Goal: Register for event/course

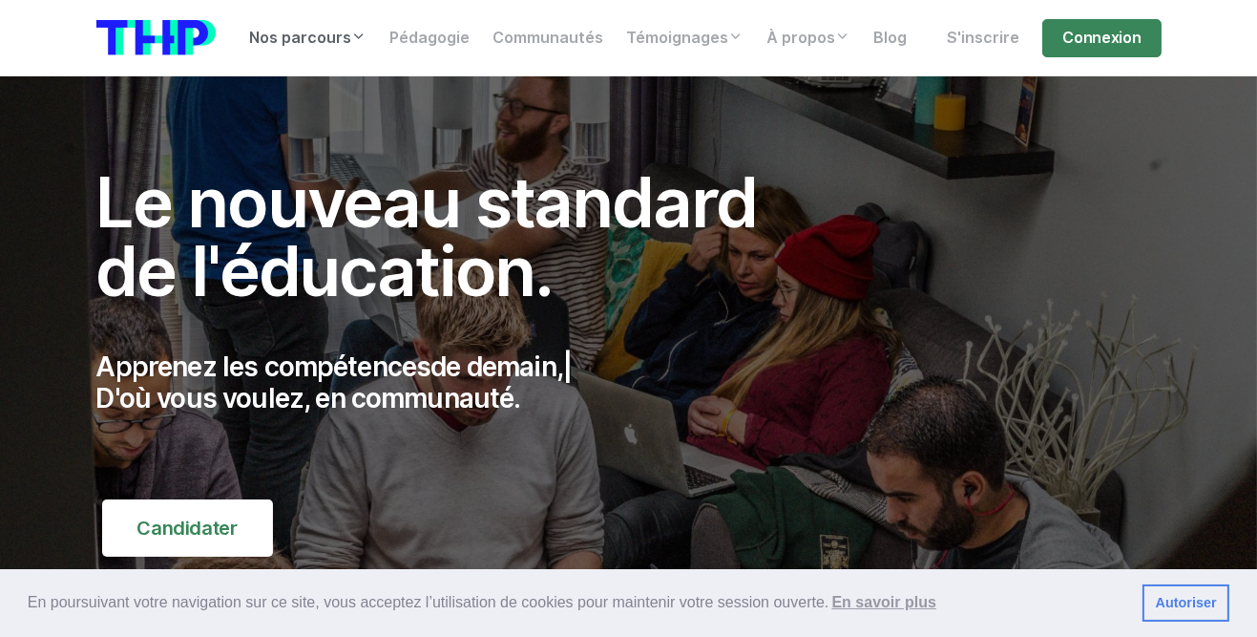
click at [302, 32] on link "Nos parcours" at bounding box center [309, 38] width 140 height 38
click at [347, 36] on link "Nos parcours" at bounding box center [309, 38] width 140 height 38
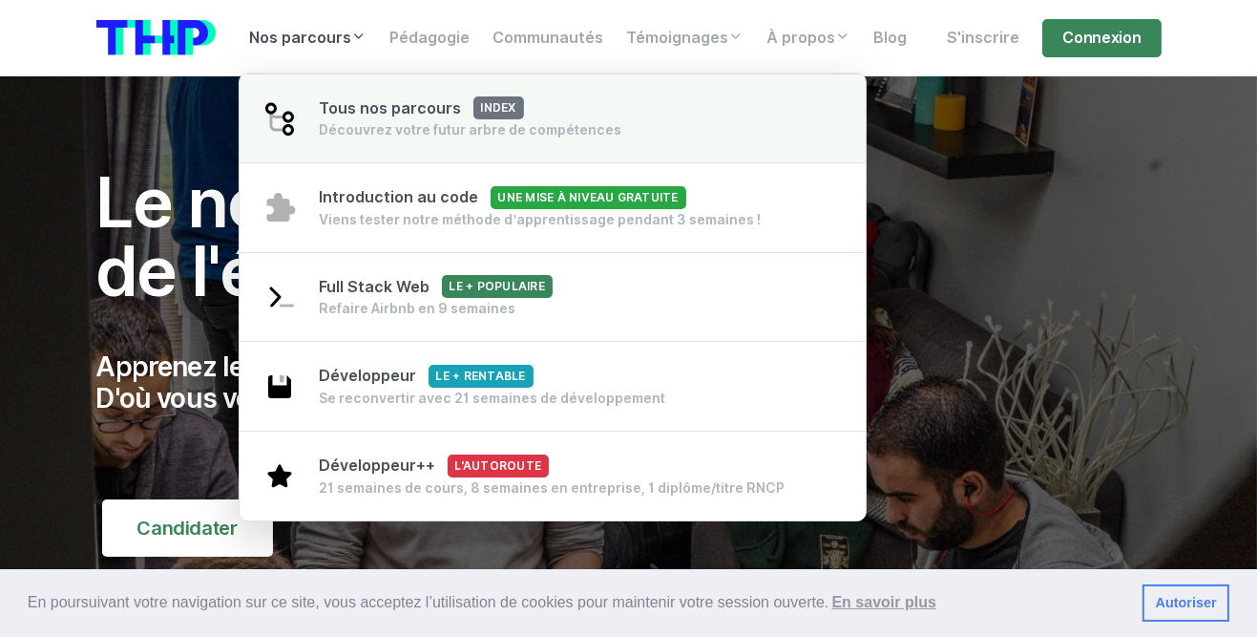
click at [358, 126] on div "Découvrez votre futur arbre de compétences" at bounding box center [471, 129] width 303 height 19
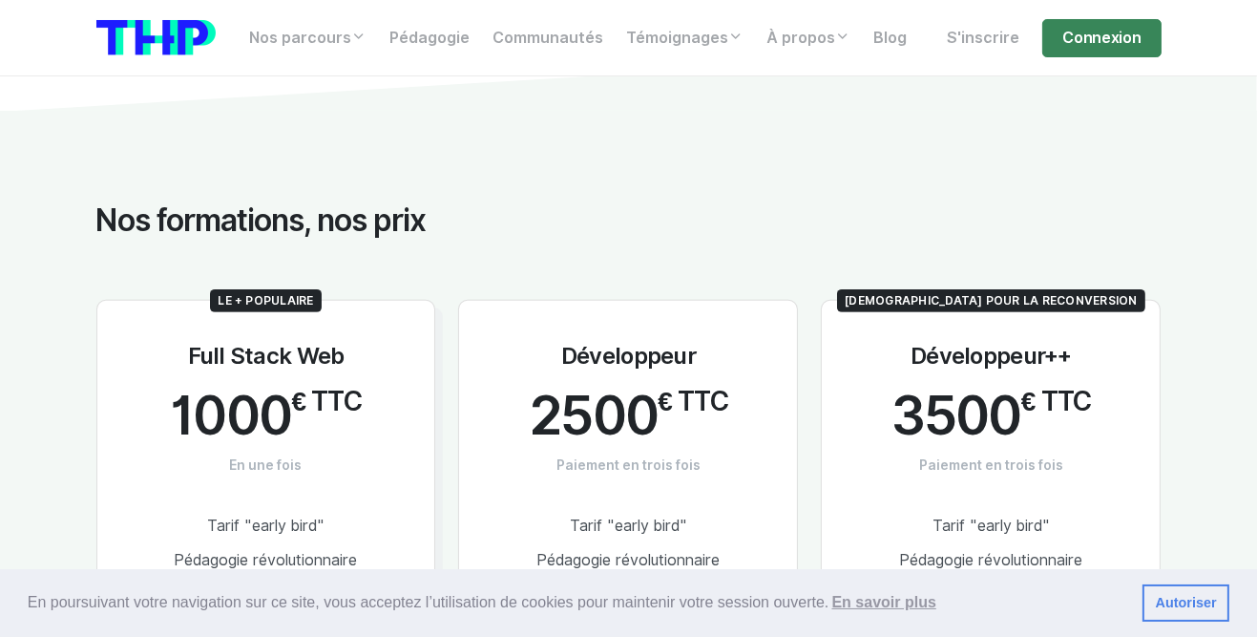
scroll to position [789, 0]
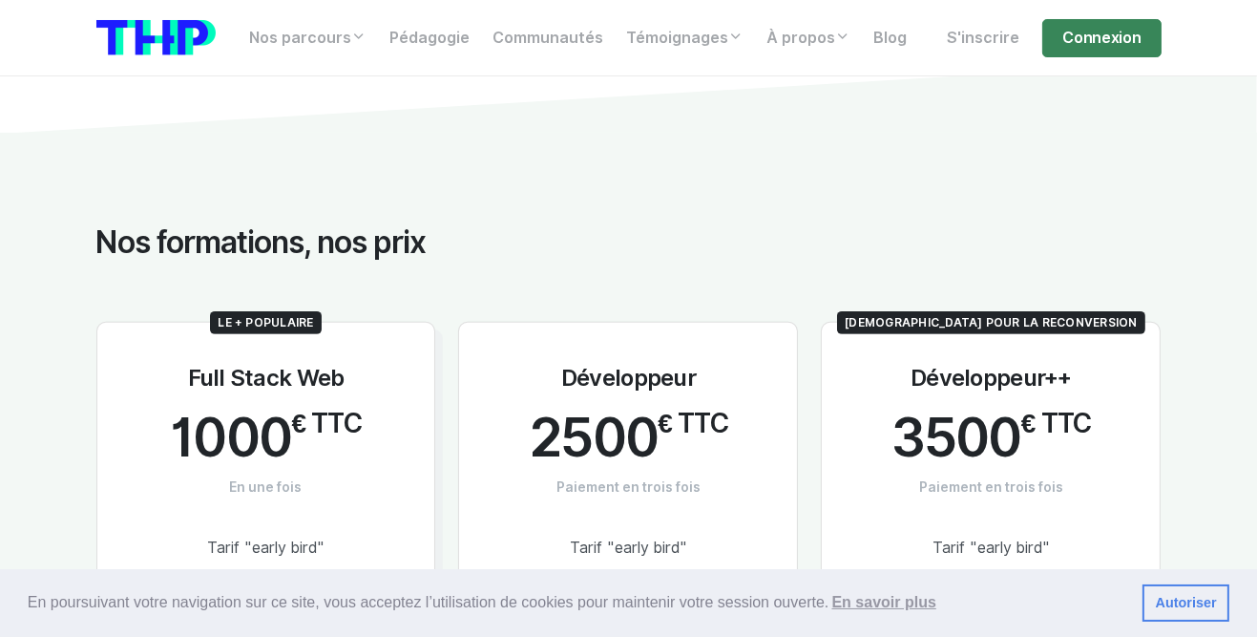
click at [1073, 43] on link "Connexion" at bounding box center [1101, 38] width 118 height 38
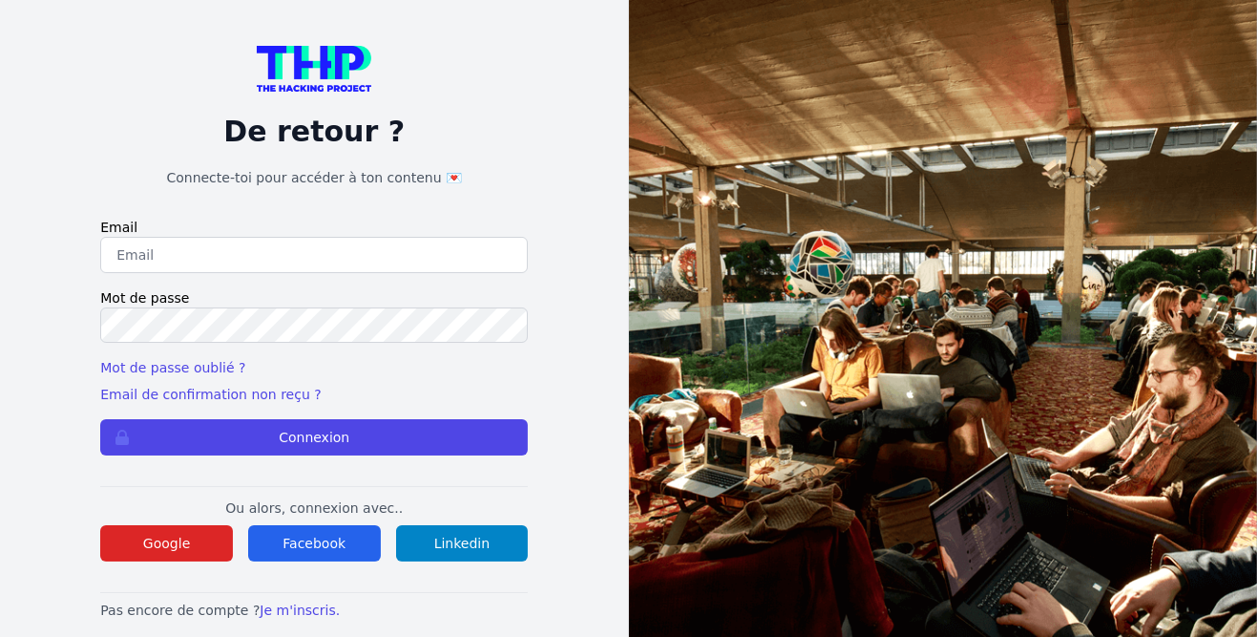
click at [187, 273] on input "email" at bounding box center [314, 255] width 428 height 36
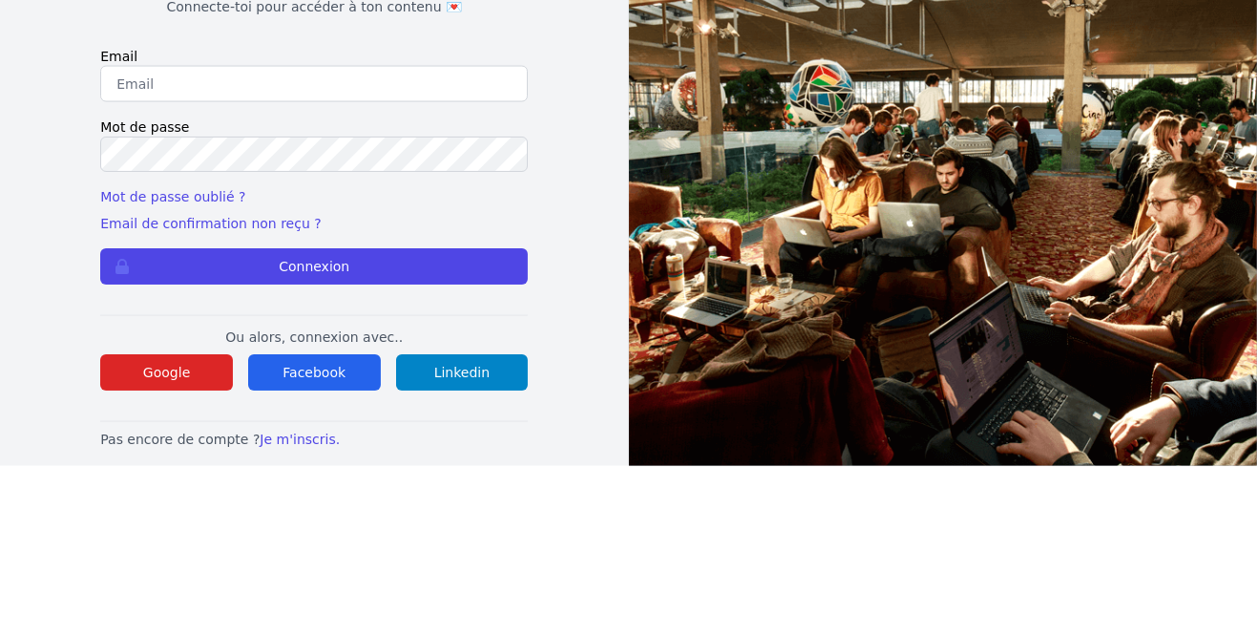
click at [172, 273] on input "email" at bounding box center [314, 255] width 428 height 36
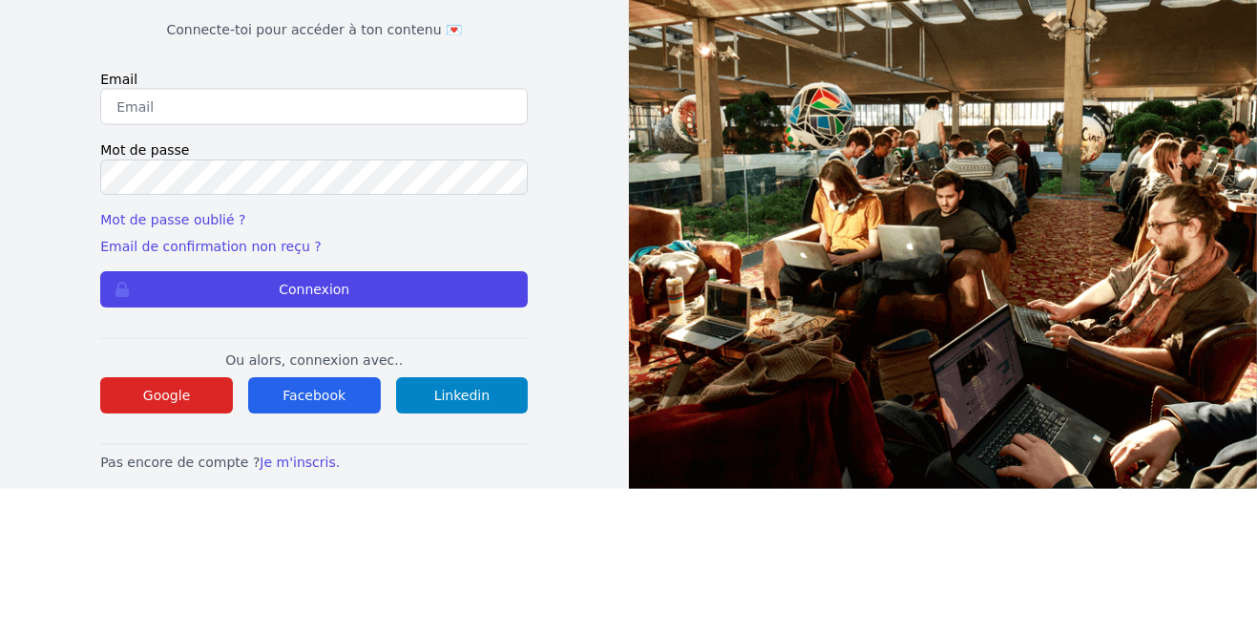
click at [161, 273] on input "email" at bounding box center [314, 255] width 428 height 36
click at [169, 267] on input "email" at bounding box center [314, 255] width 428 height 36
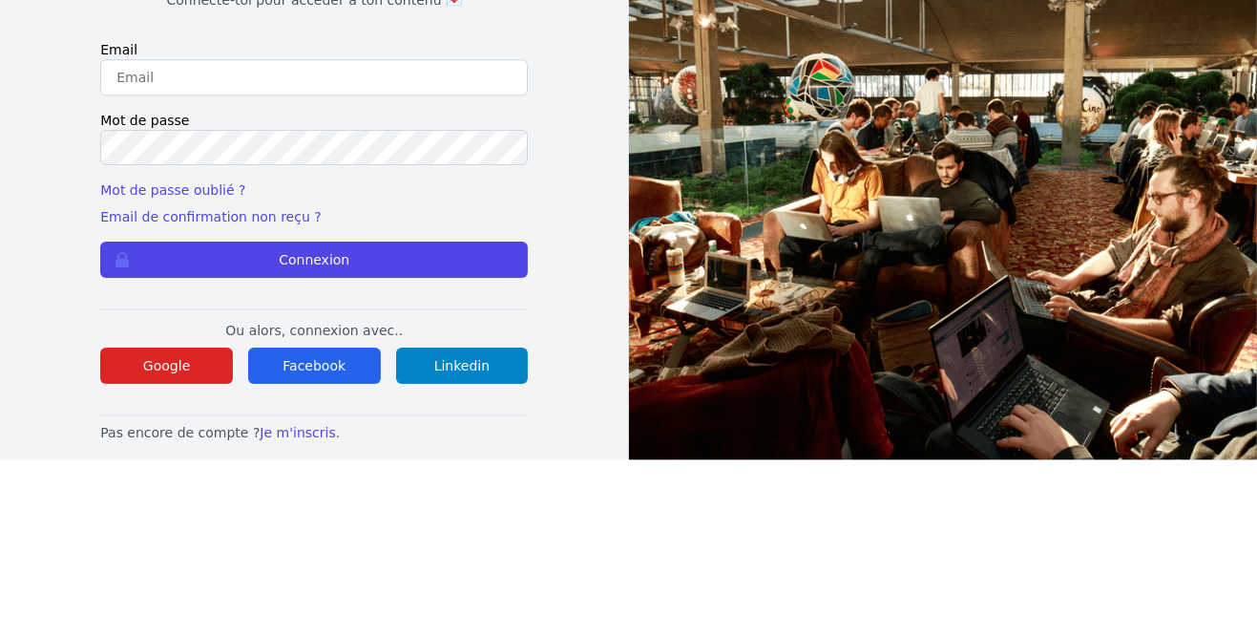
click at [244, 455] on button "Connexion" at bounding box center [314, 437] width 428 height 36
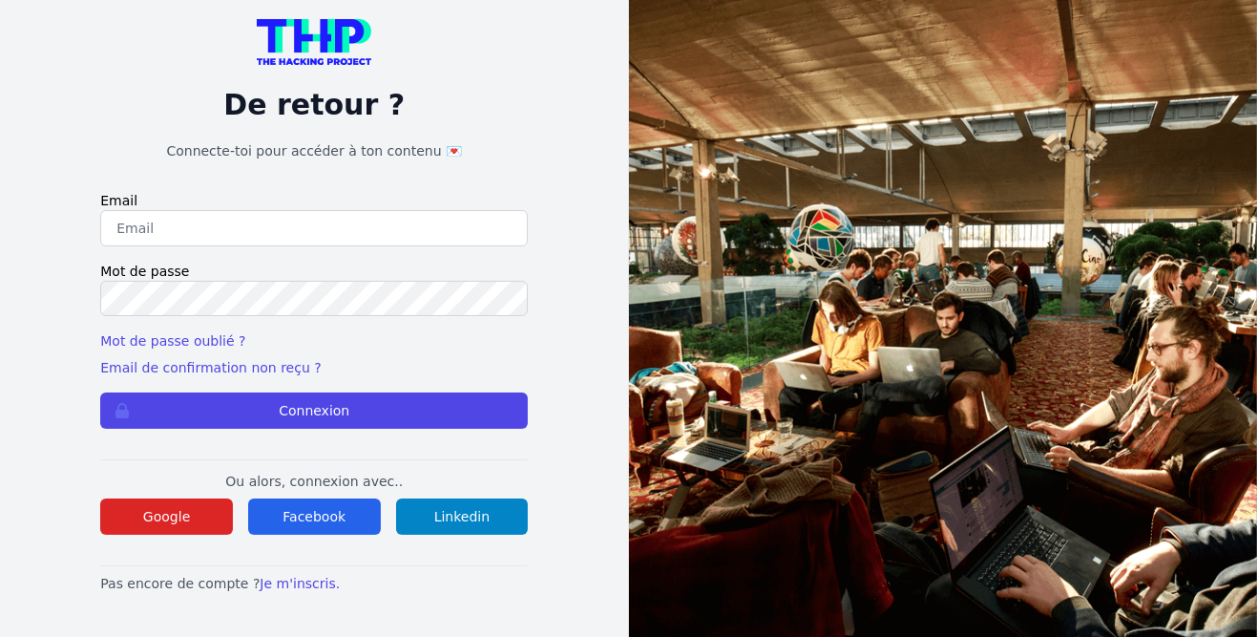
scroll to position [53, 0]
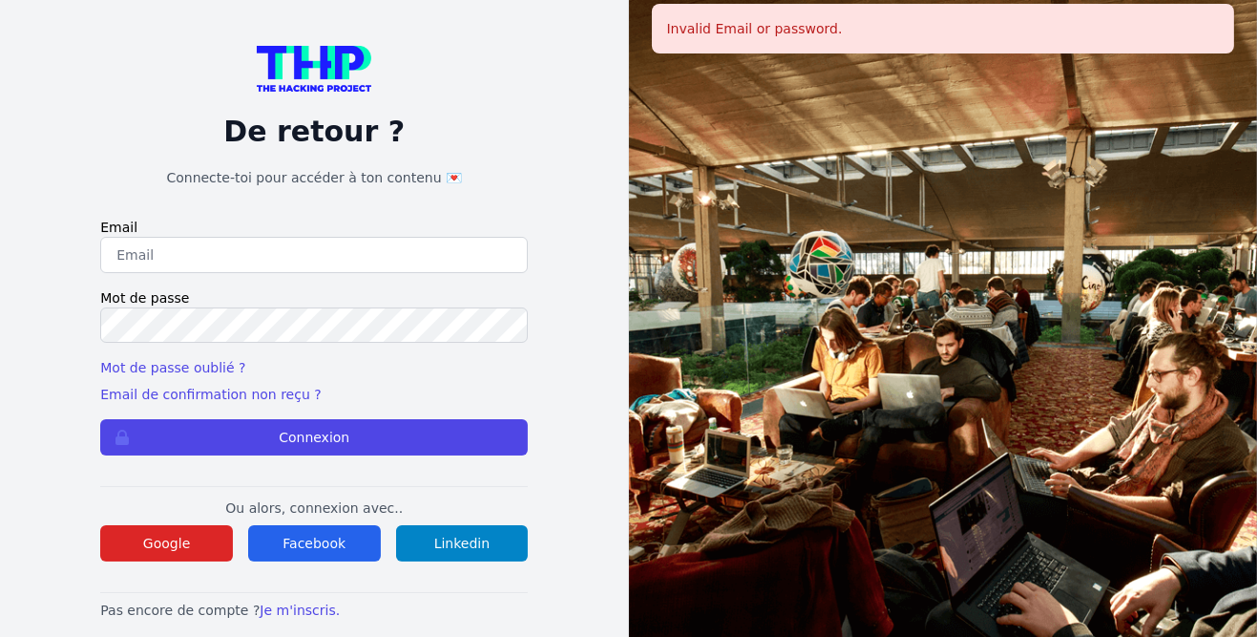
click at [162, 561] on button "Google" at bounding box center [166, 543] width 133 height 36
click at [322, 561] on button "Facebook" at bounding box center [314, 543] width 133 height 36
click at [136, 273] on input "email" at bounding box center [314, 255] width 428 height 36
click at [35, 267] on div "De retour ? Connecte-toi pour accéder à ton contenu 💌 Email Mot de passe Mot de…" at bounding box center [314, 332] width 629 height 665
click at [117, 273] on input "email" at bounding box center [314, 255] width 428 height 36
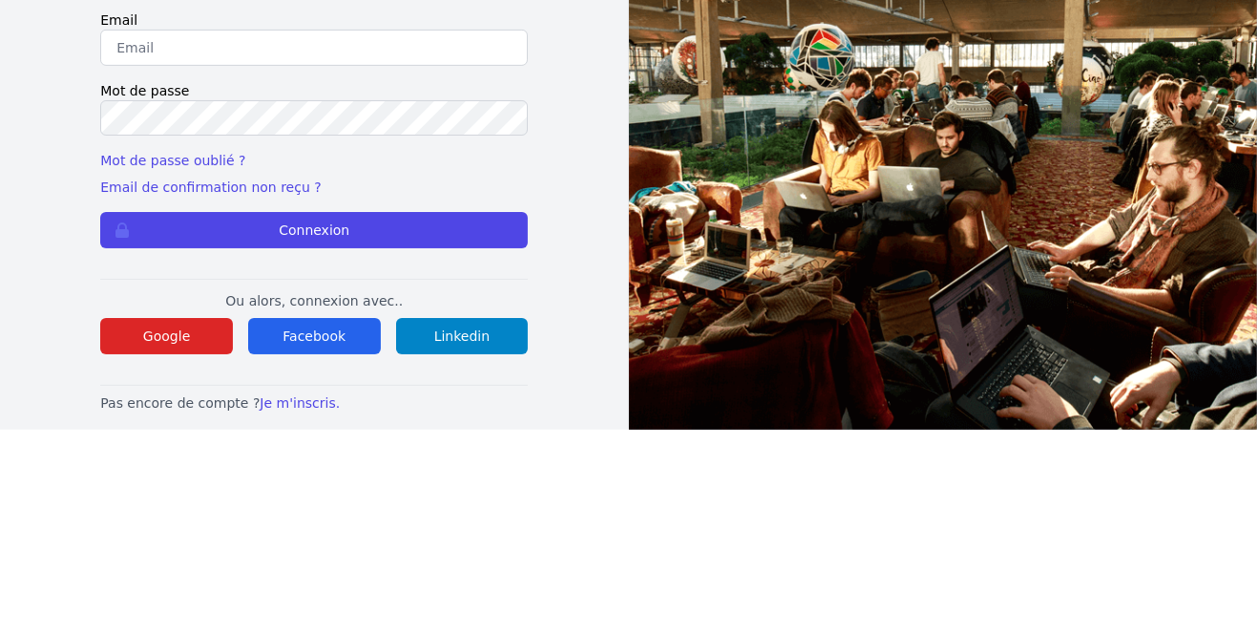
click at [170, 561] on button "Google" at bounding box center [166, 543] width 133 height 36
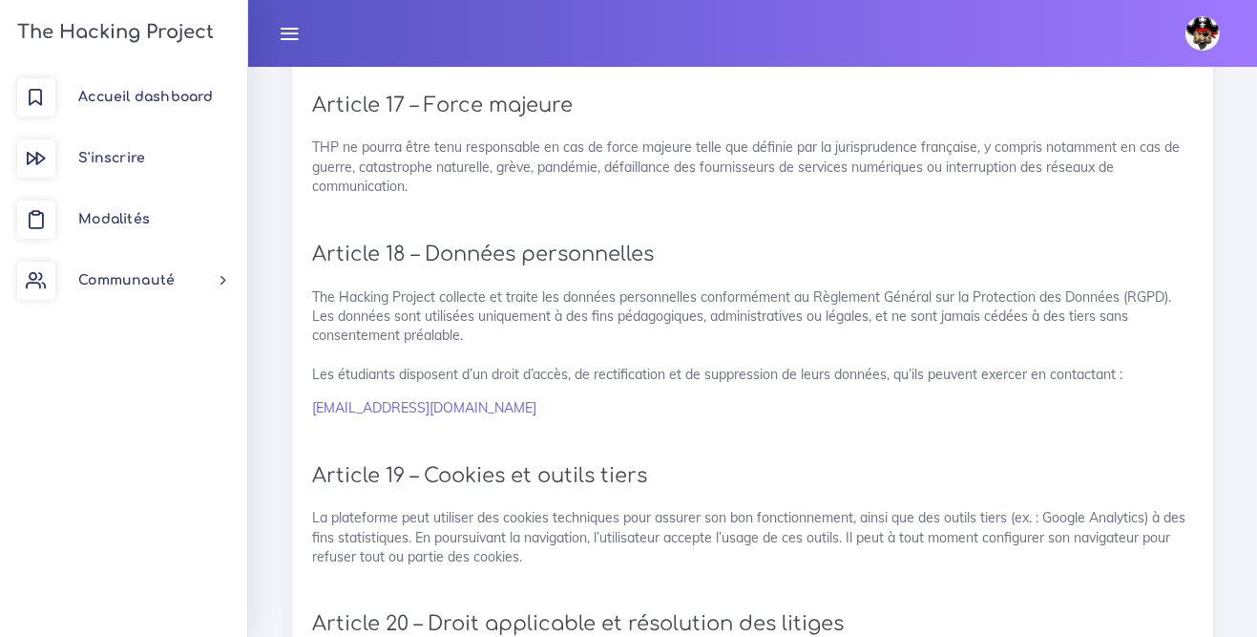
scroll to position [4199, 0]
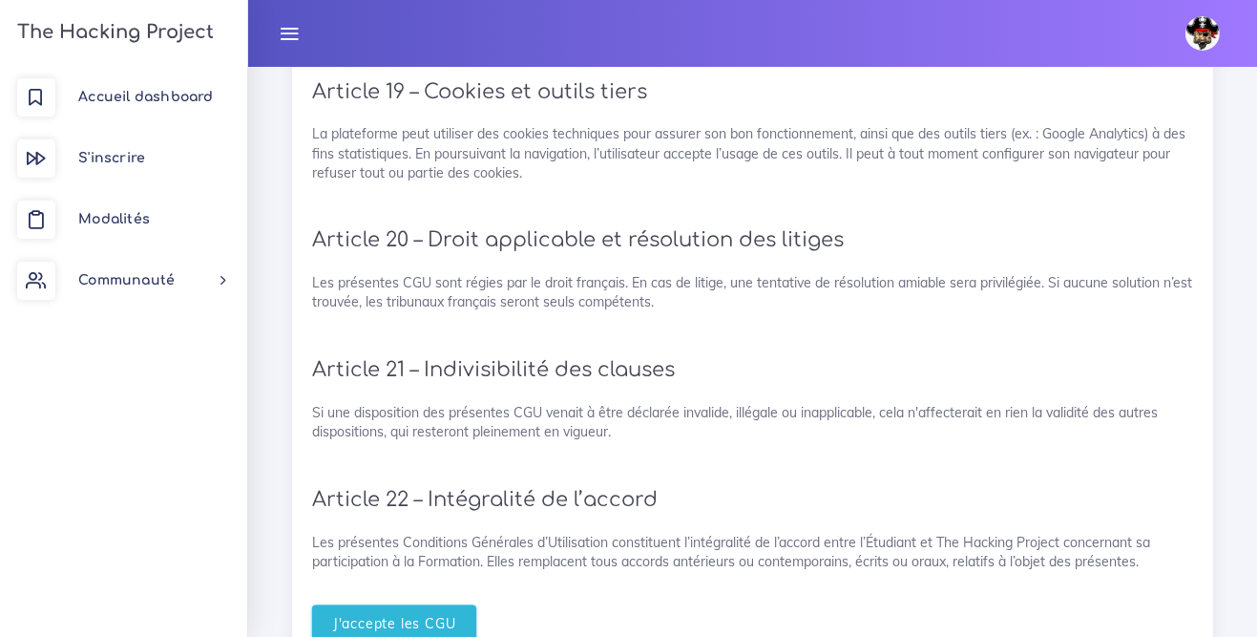
click at [380, 618] on input "J'accepte les CGU" at bounding box center [394, 624] width 165 height 39
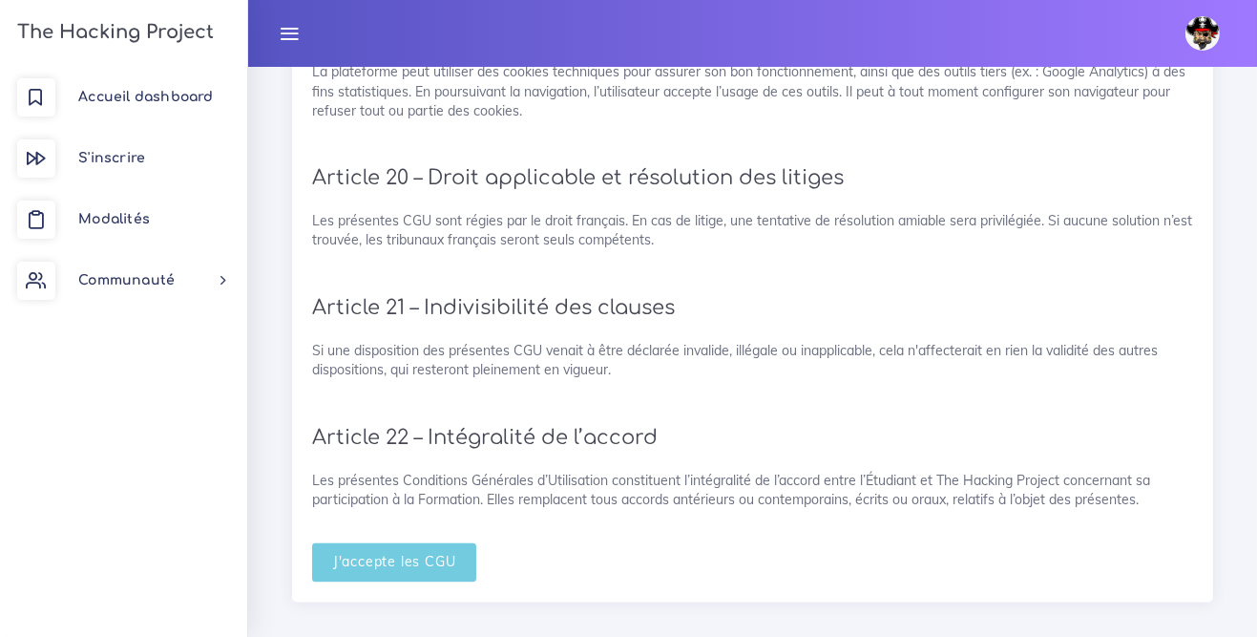
scroll to position [4270, 0]
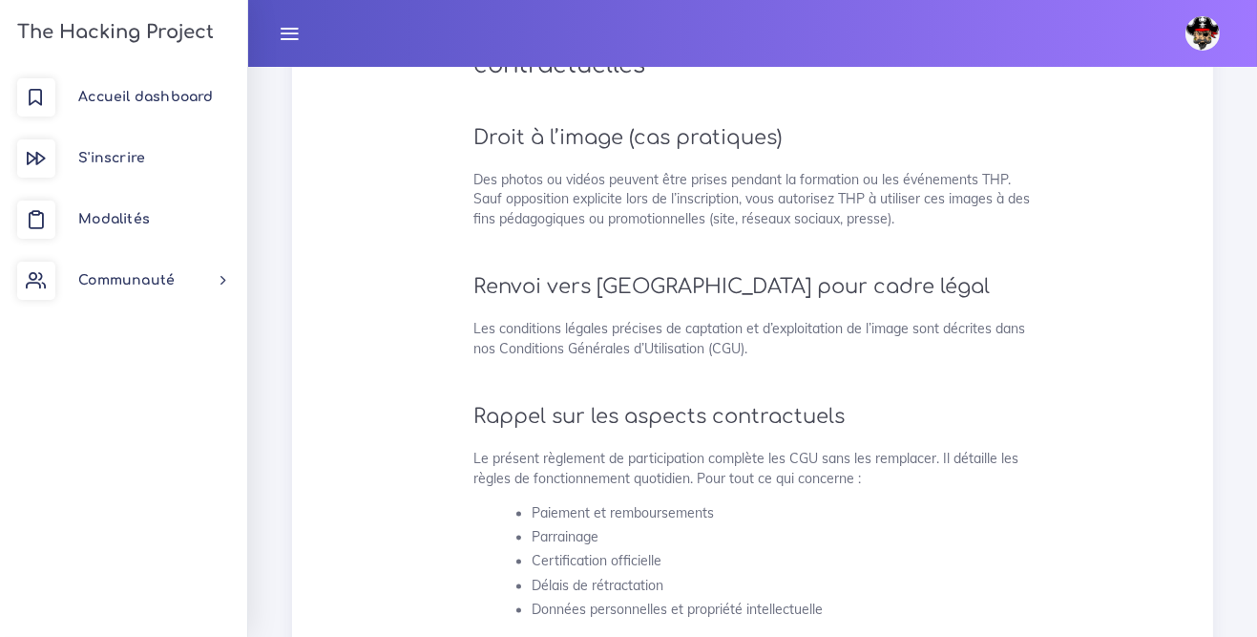
scroll to position [5008, 0]
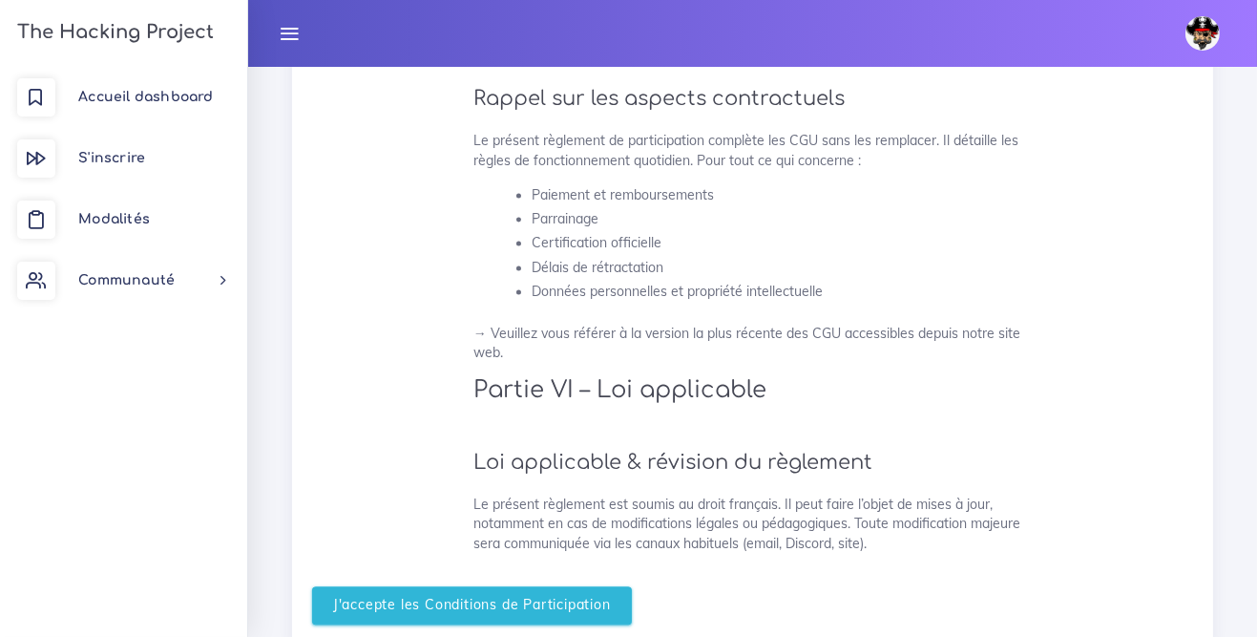
click at [389, 625] on input "J'accepte les Conditions de Participation" at bounding box center [472, 605] width 320 height 39
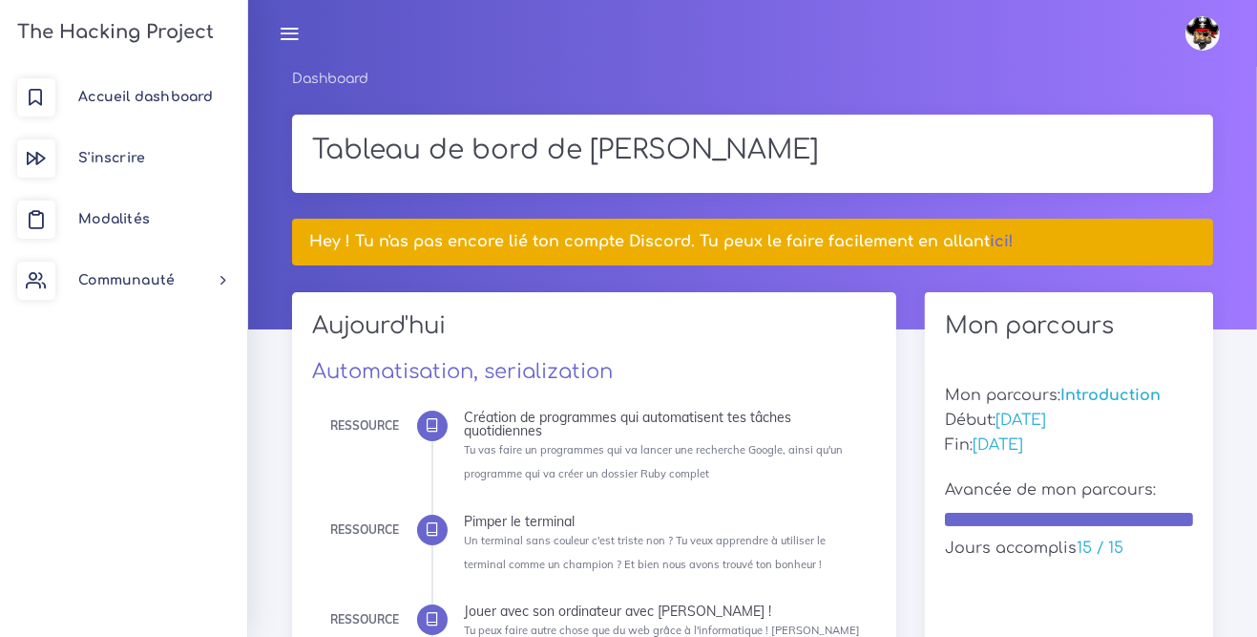
click at [112, 151] on span "S'inscrire" at bounding box center [111, 158] width 67 height 14
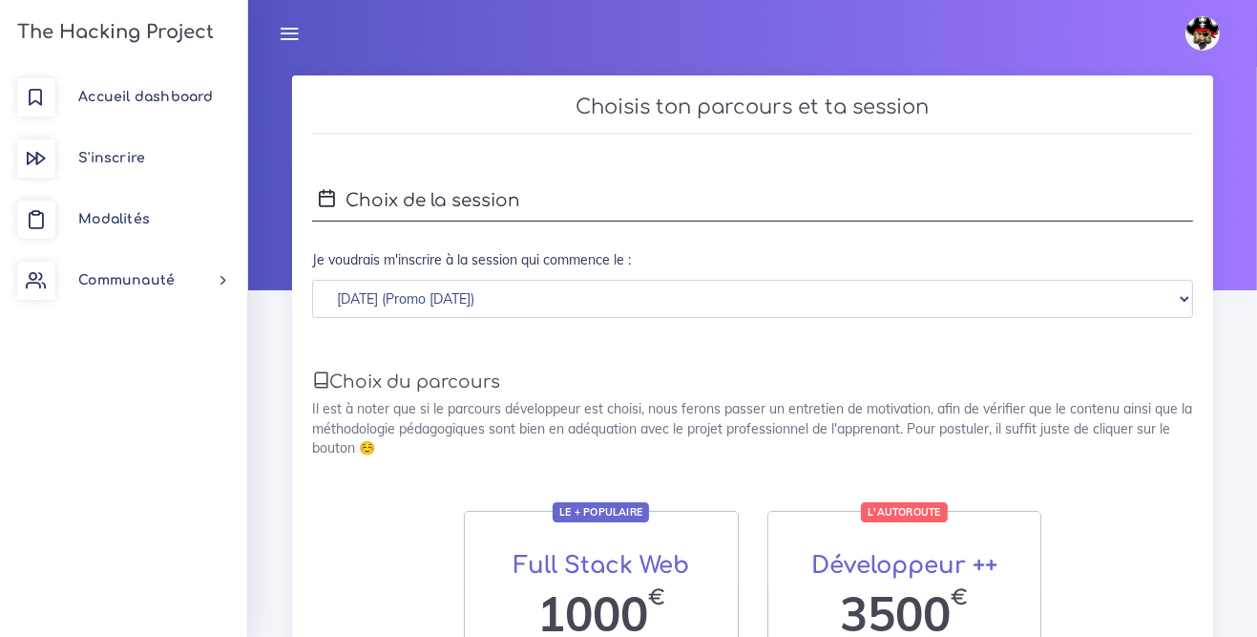
scroll to position [36, 0]
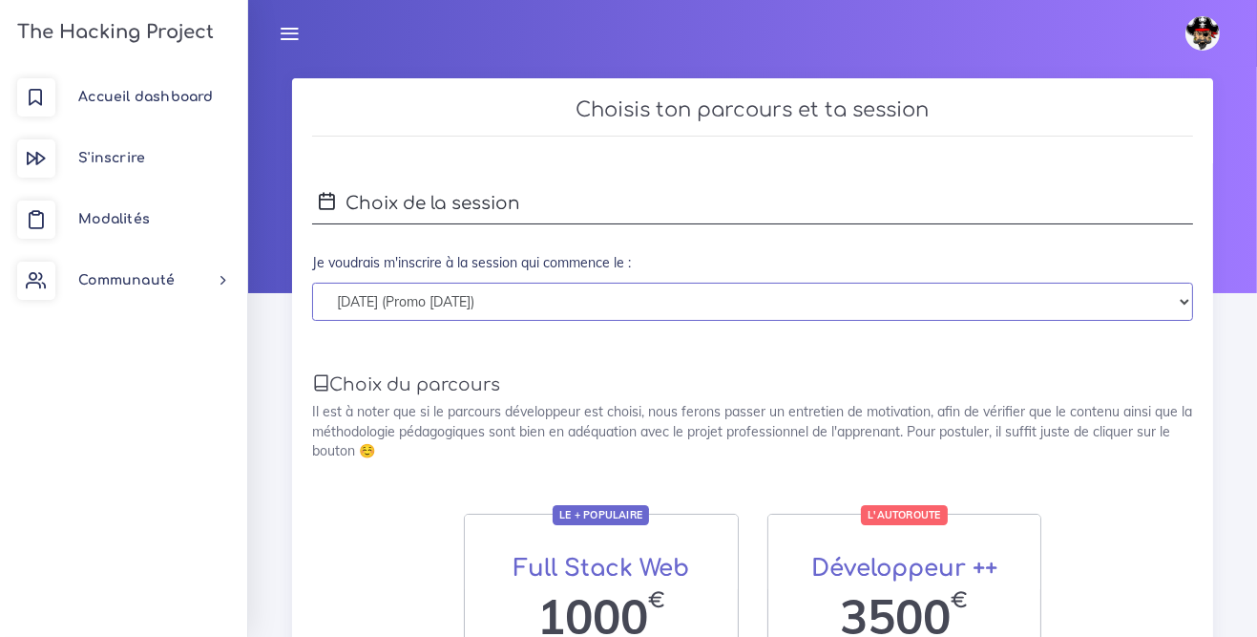
click at [403, 295] on select "[DATE] (Promo [DATE]) [DATE] (Promo [DATE])" at bounding box center [752, 301] width 881 height 39
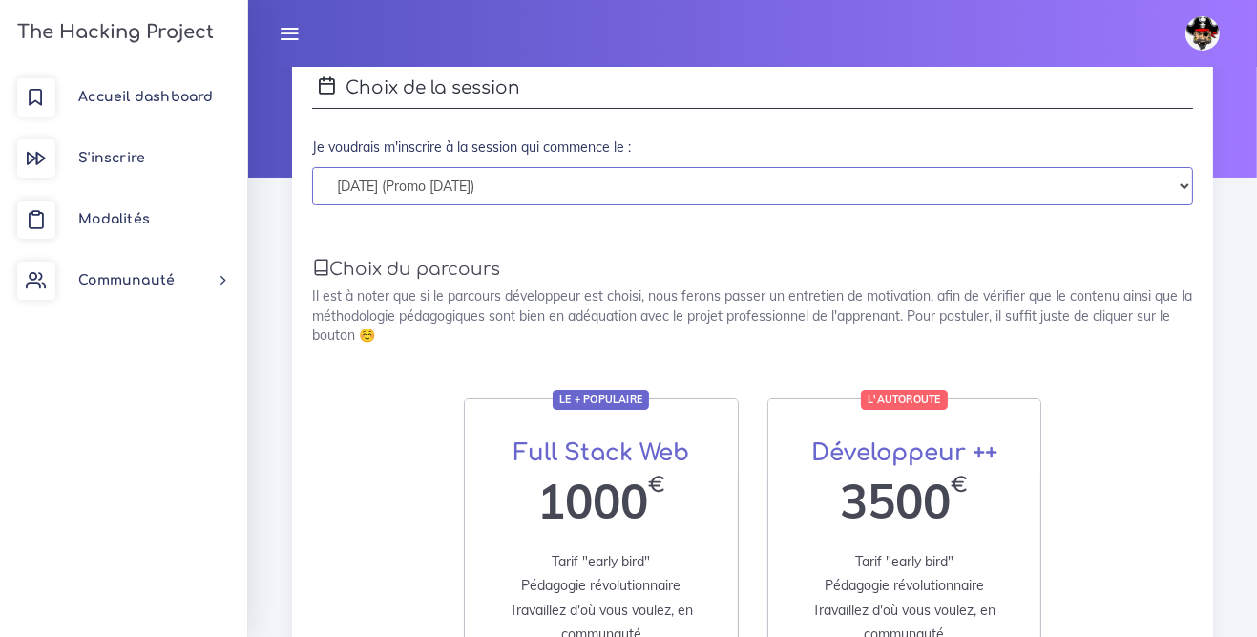
scroll to position [150, 0]
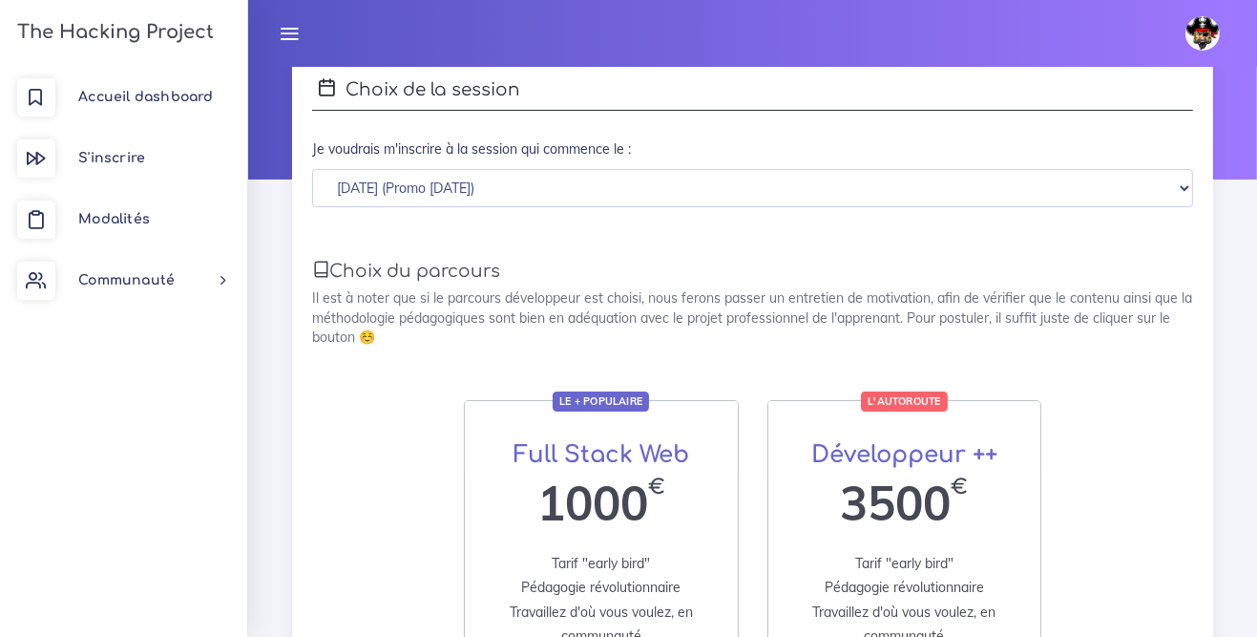
click at [103, 86] on link "Accueil dashboard" at bounding box center [123, 97] width 247 height 61
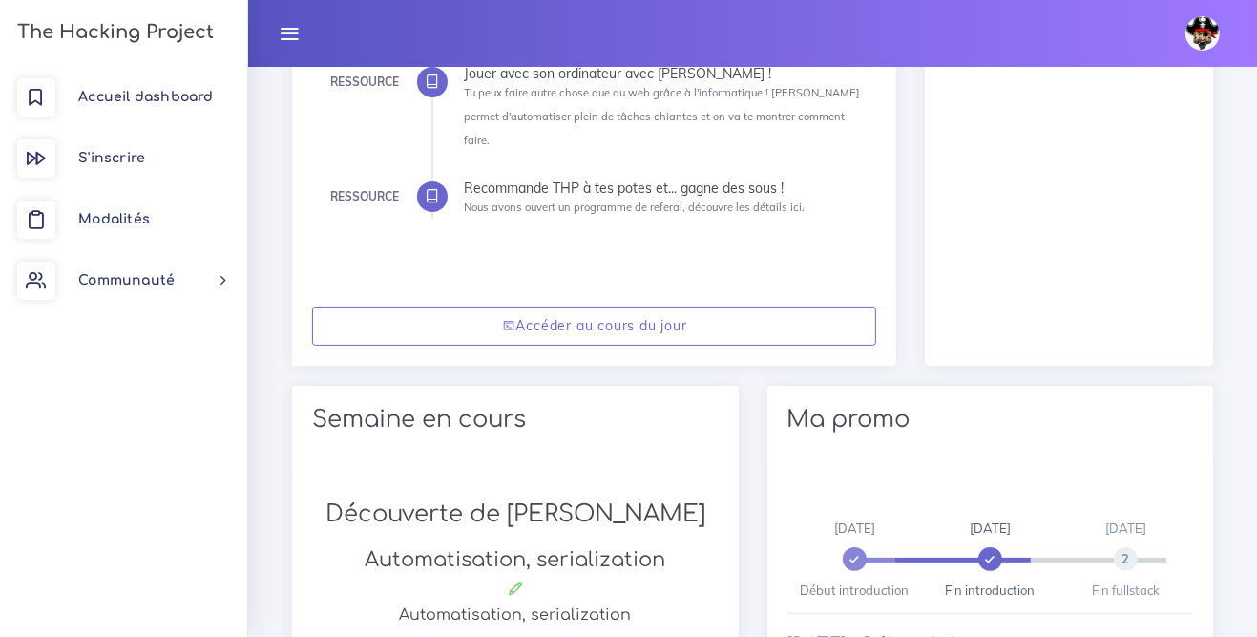
scroll to position [538, 0]
click at [444, 305] on link "Accéder au cours du jour" at bounding box center [594, 324] width 565 height 39
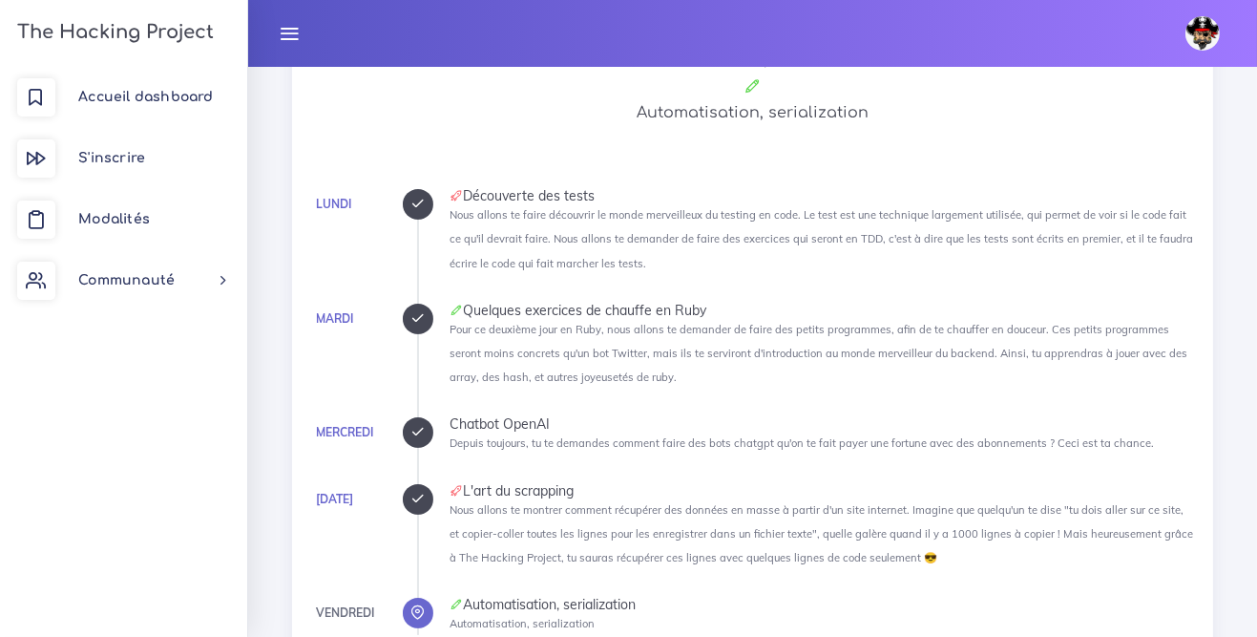
click at [416, 200] on icon at bounding box center [417, 204] width 14 height 14
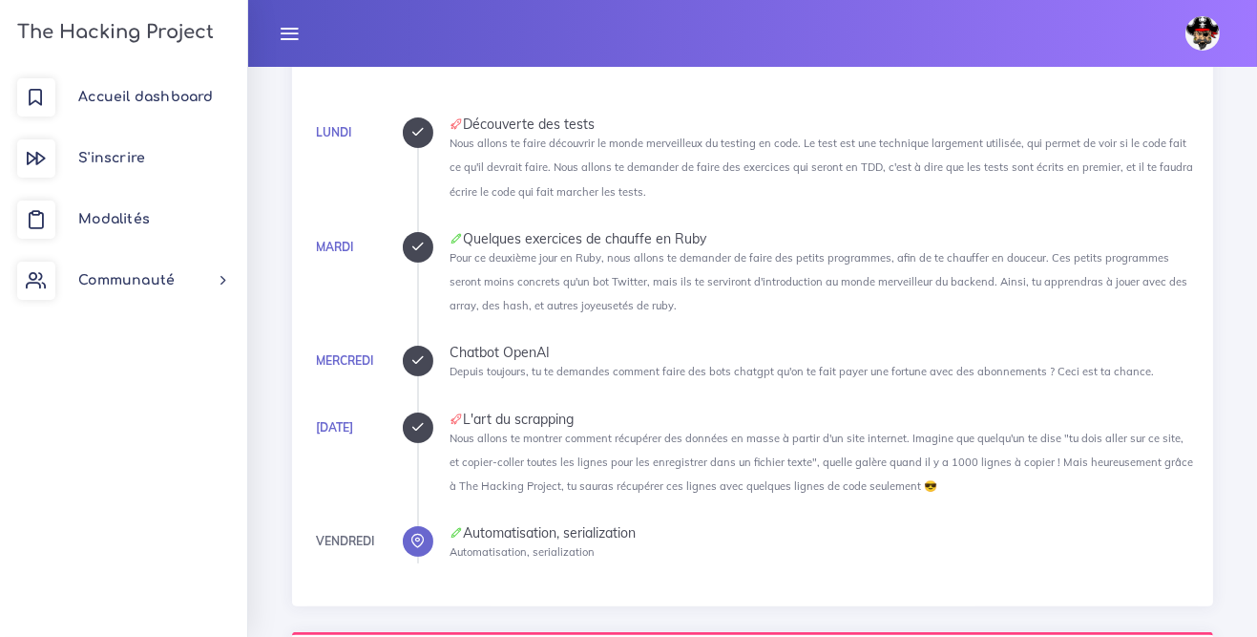
scroll to position [517, 0]
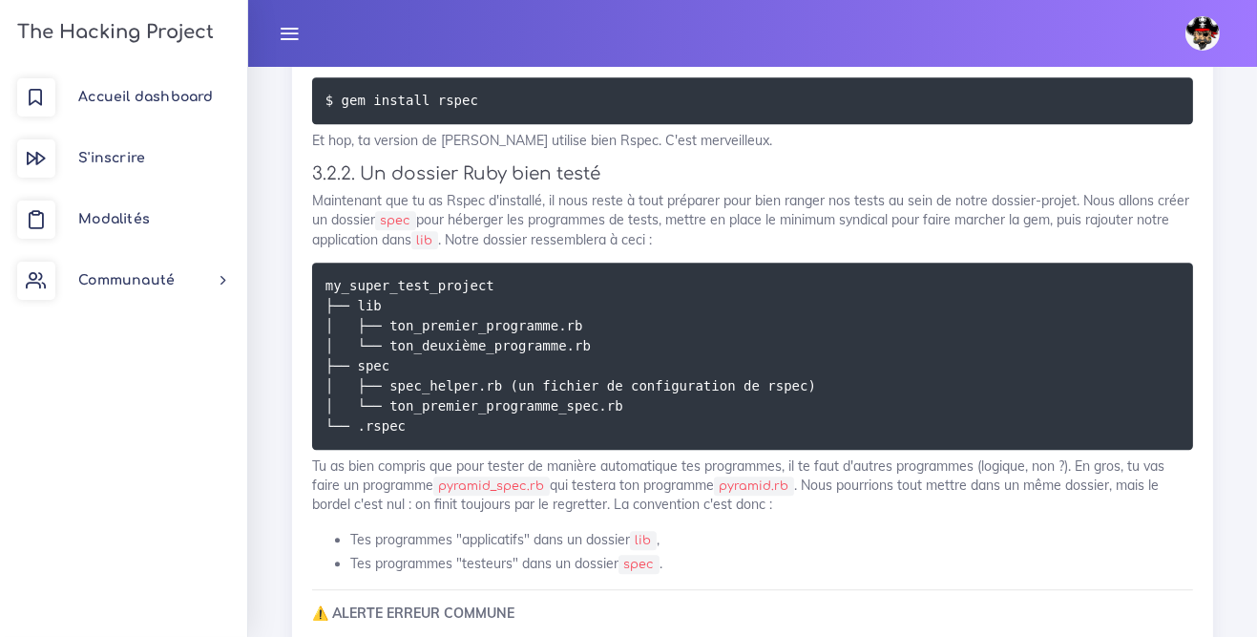
scroll to position [6889, 0]
